Goal: Information Seeking & Learning: Learn about a topic

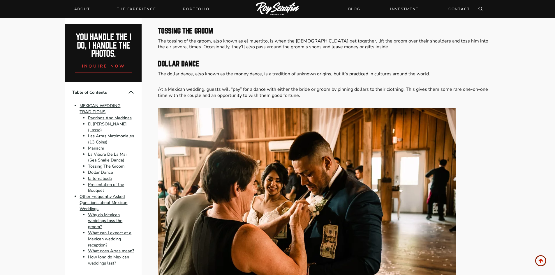
scroll to position [1749, 0]
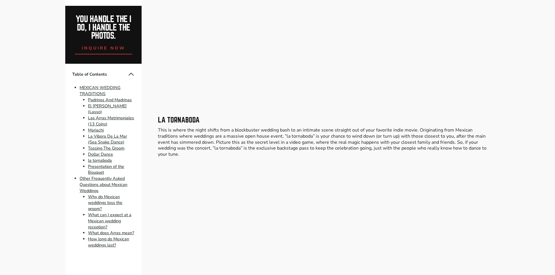
scroll to position [1947, 0]
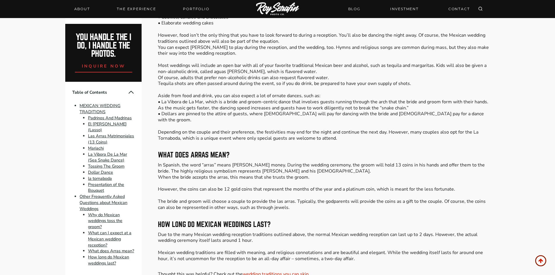
scroll to position [2821, 0]
